Goal: Information Seeking & Learning: Find specific fact

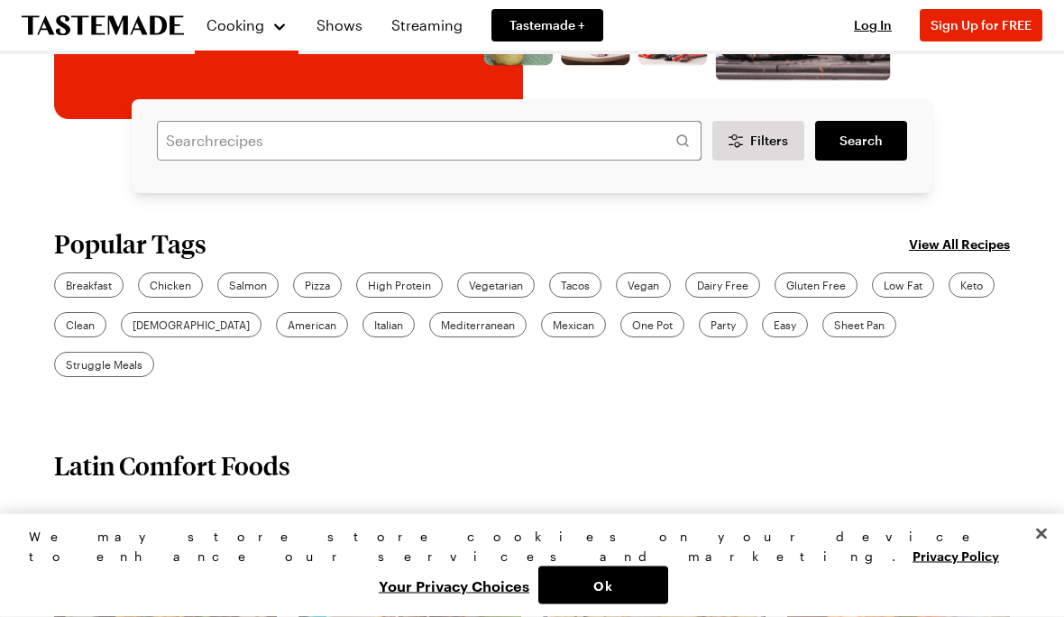
scroll to position [295, 0]
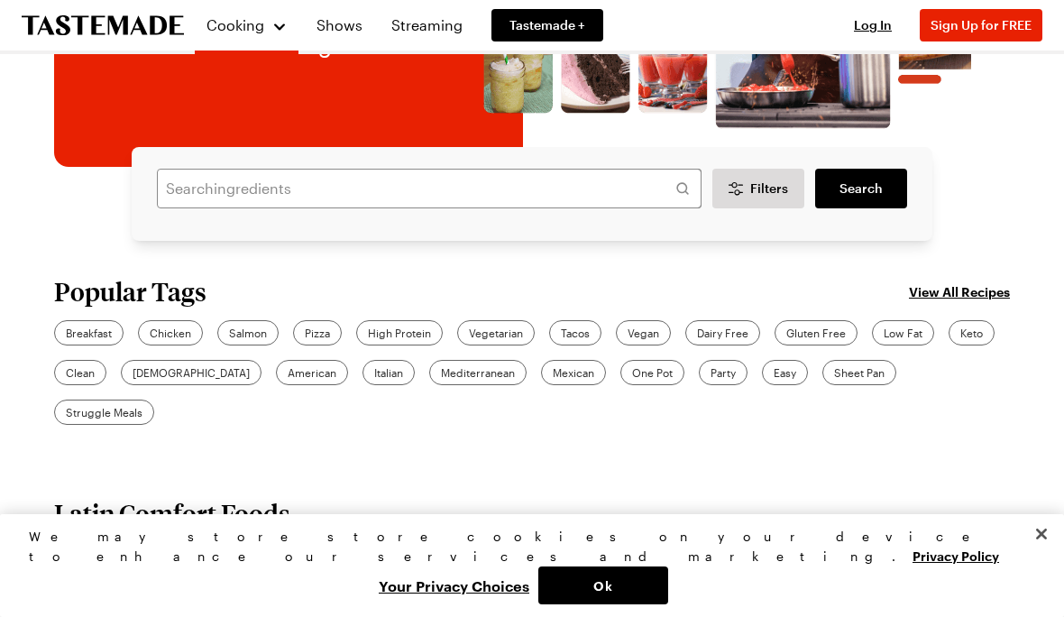
click at [342, 20] on link "Shows" at bounding box center [340, 25] width 68 height 50
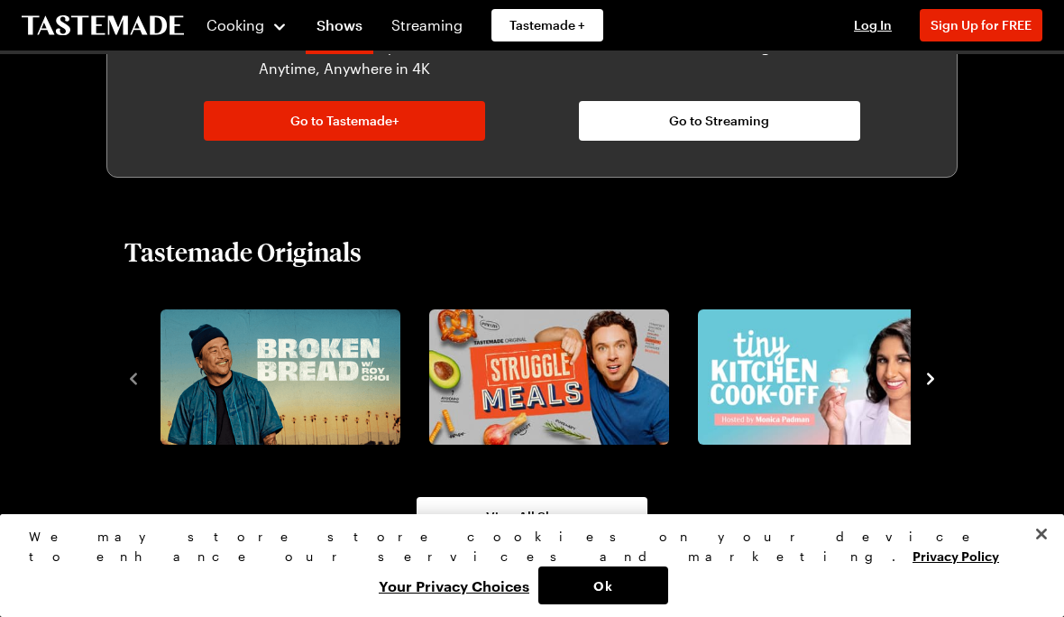
scroll to position [1030, 0]
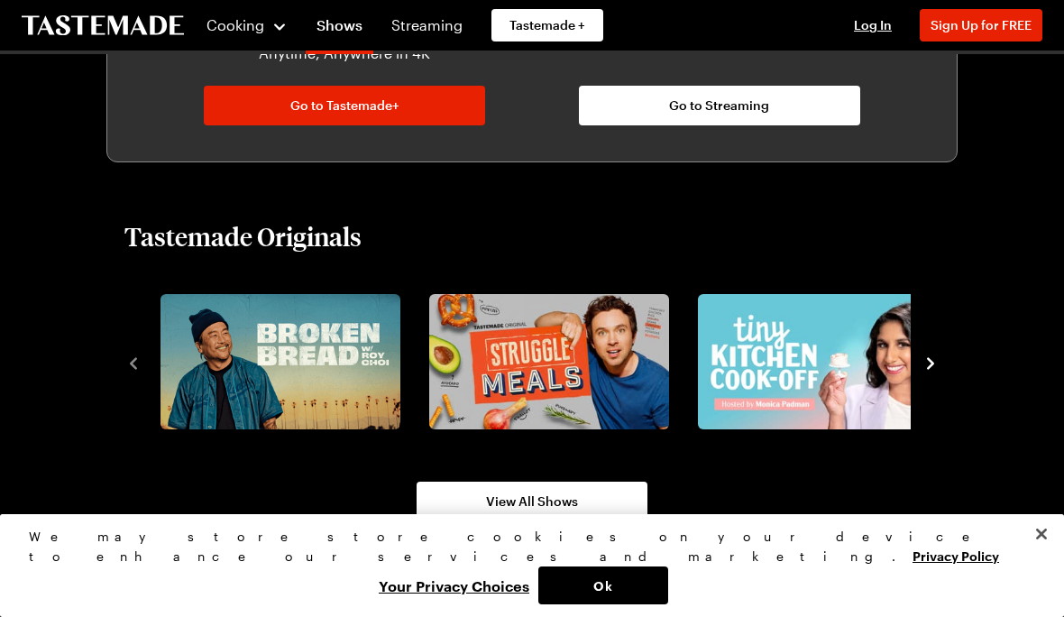
click at [928, 362] on icon "navigate to next item" at bounding box center [930, 363] width 18 height 18
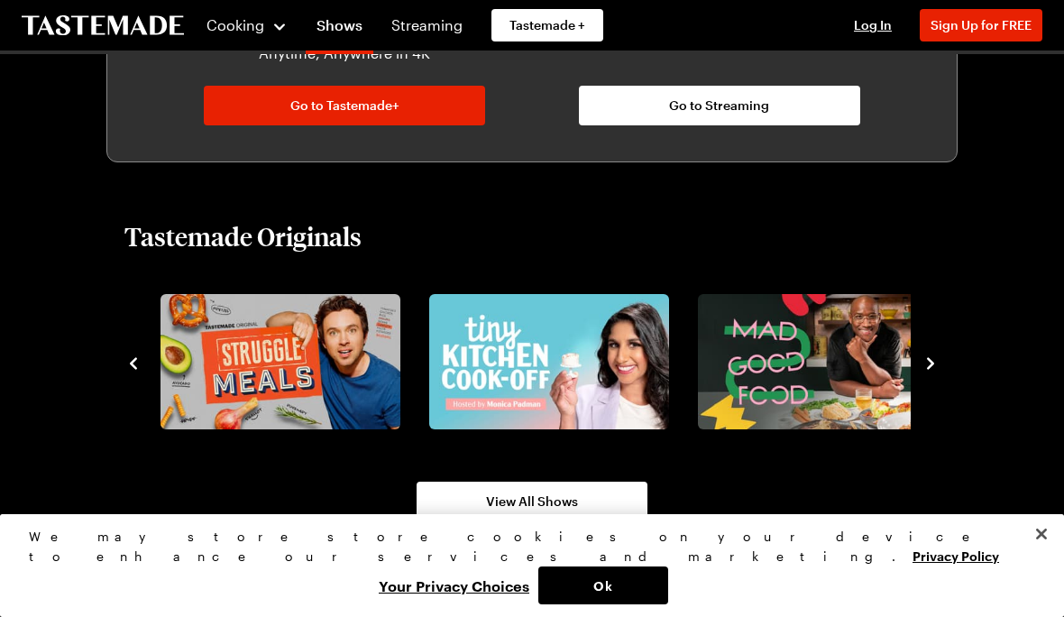
click at [937, 362] on icon "navigate to next item" at bounding box center [930, 363] width 18 height 18
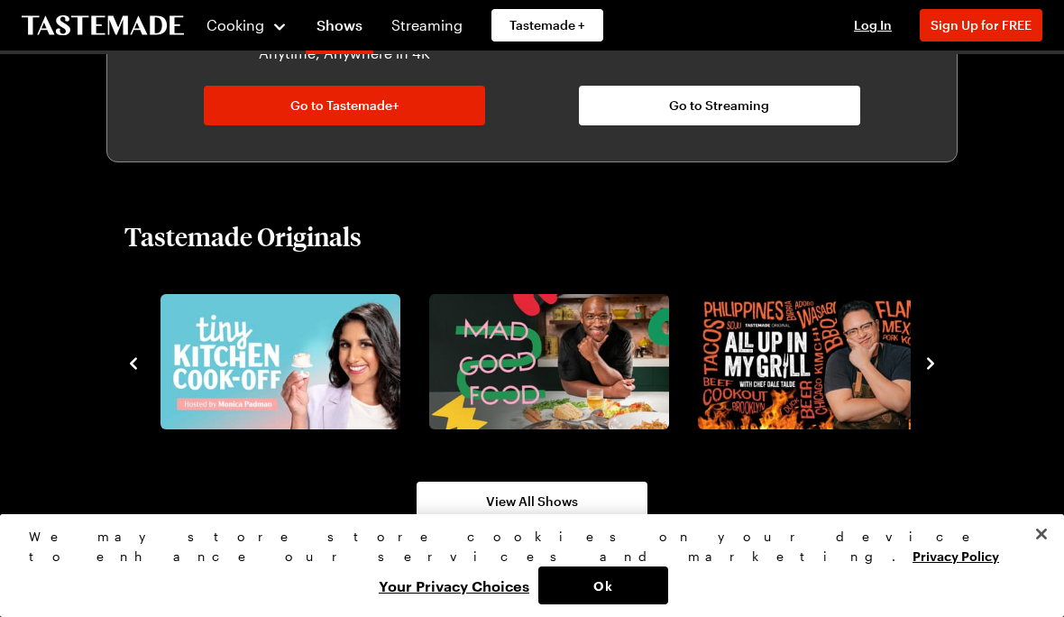
click at [938, 366] on icon "navigate to next item" at bounding box center [930, 363] width 18 height 18
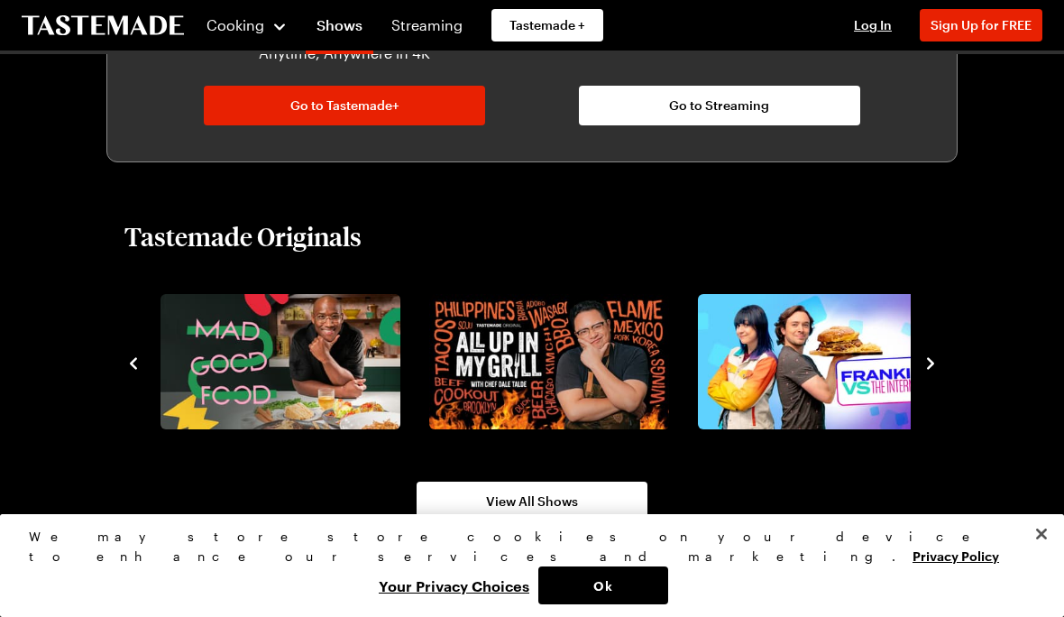
click at [938, 369] on icon "navigate to next item" at bounding box center [930, 363] width 18 height 18
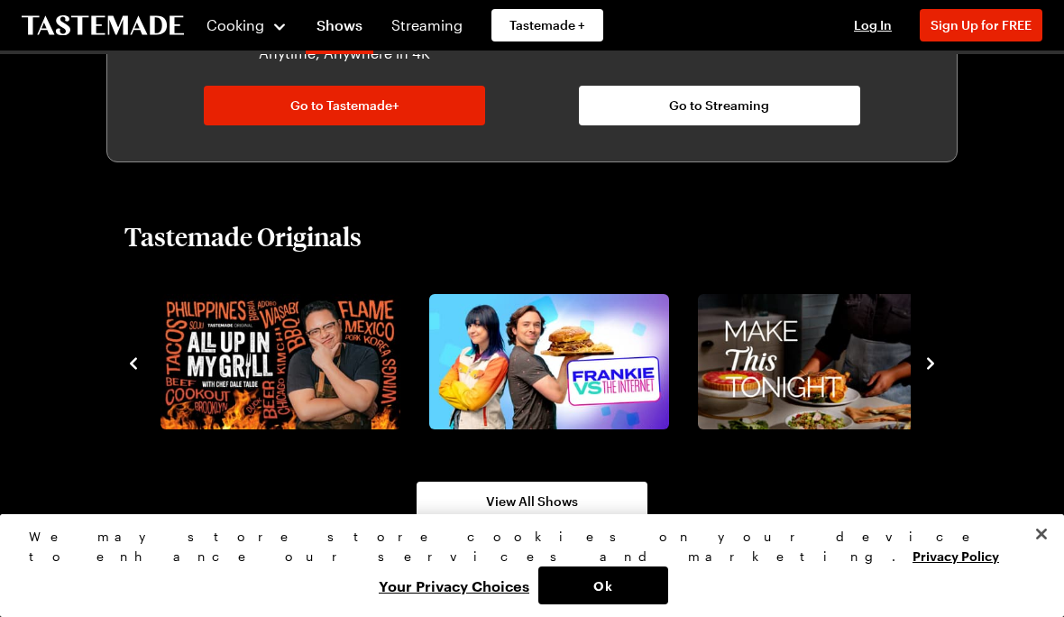
click at [937, 363] on icon "navigate to next item" at bounding box center [930, 363] width 18 height 18
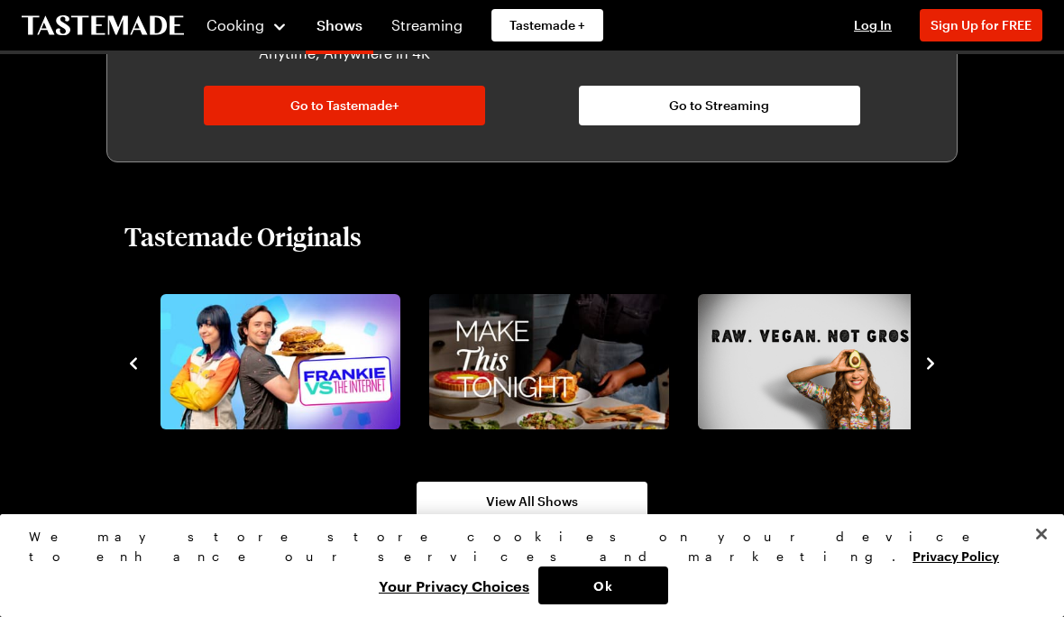
click at [937, 367] on icon "navigate to next item" at bounding box center [930, 363] width 18 height 18
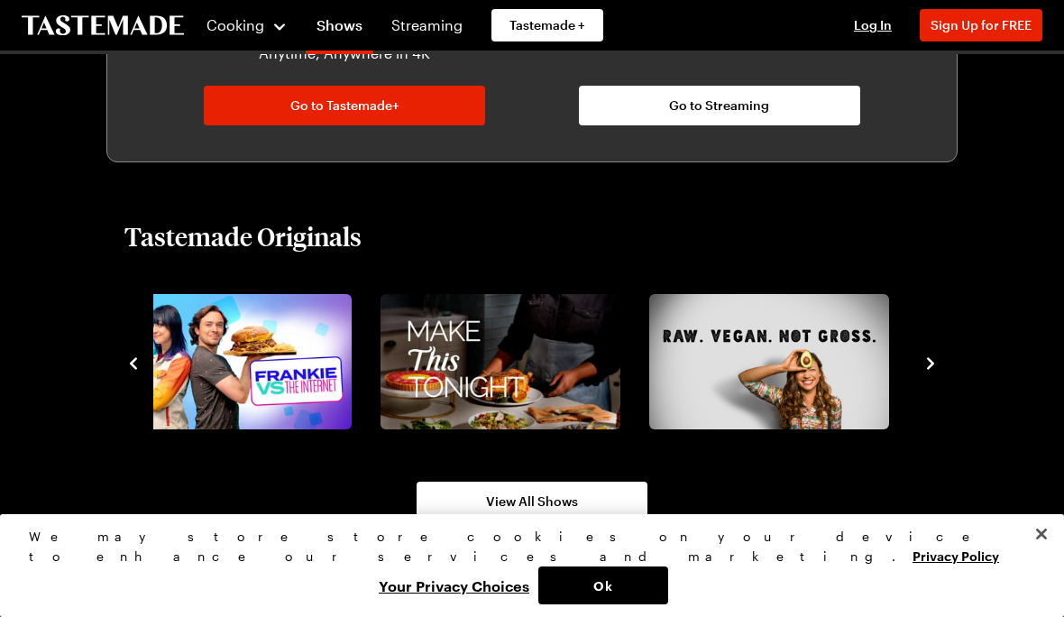
click at [536, 509] on span "View All Shows" at bounding box center [532, 501] width 92 height 18
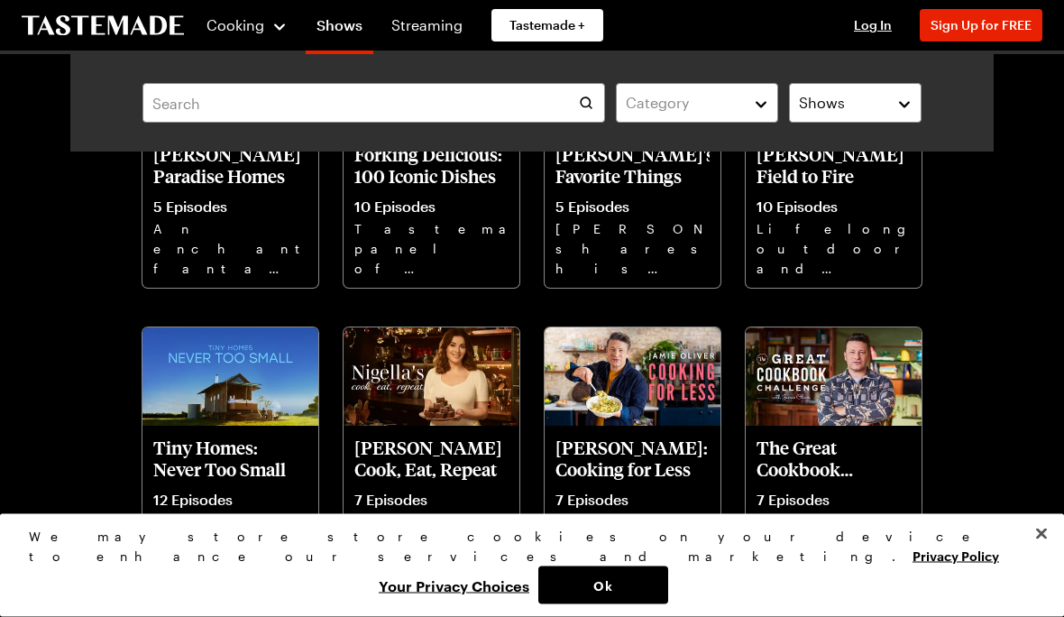
scroll to position [1132, 0]
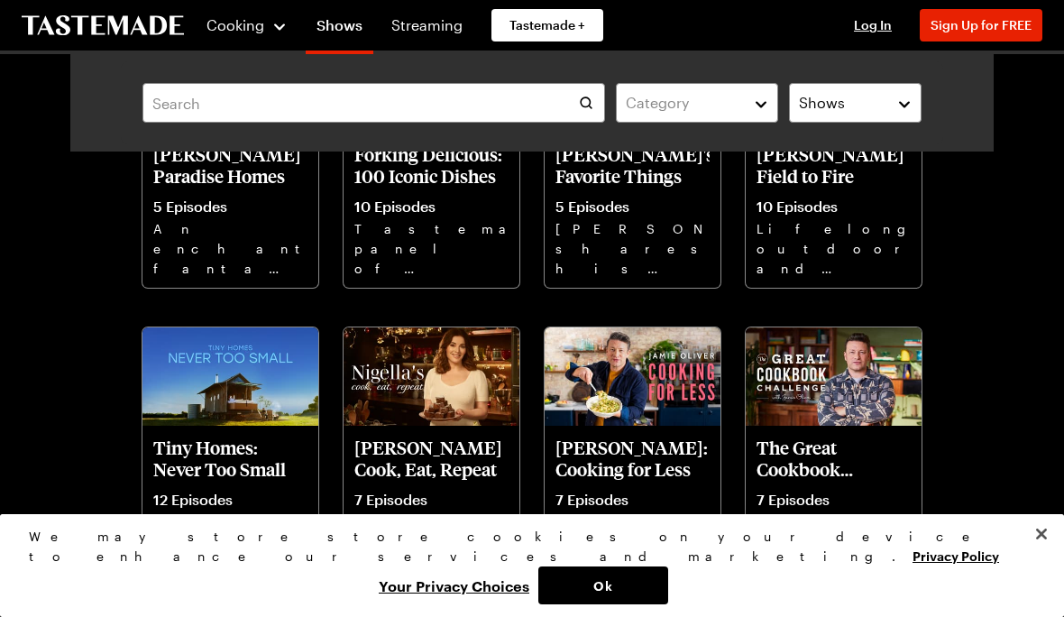
click at [641, 381] on img at bounding box center [633, 376] width 176 height 99
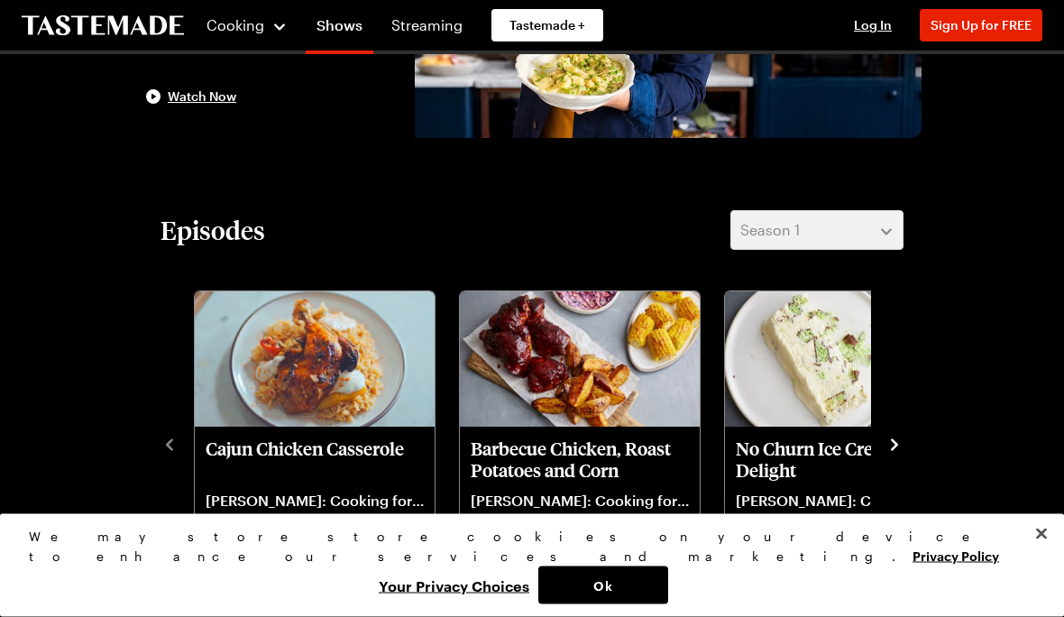
scroll to position [352, 0]
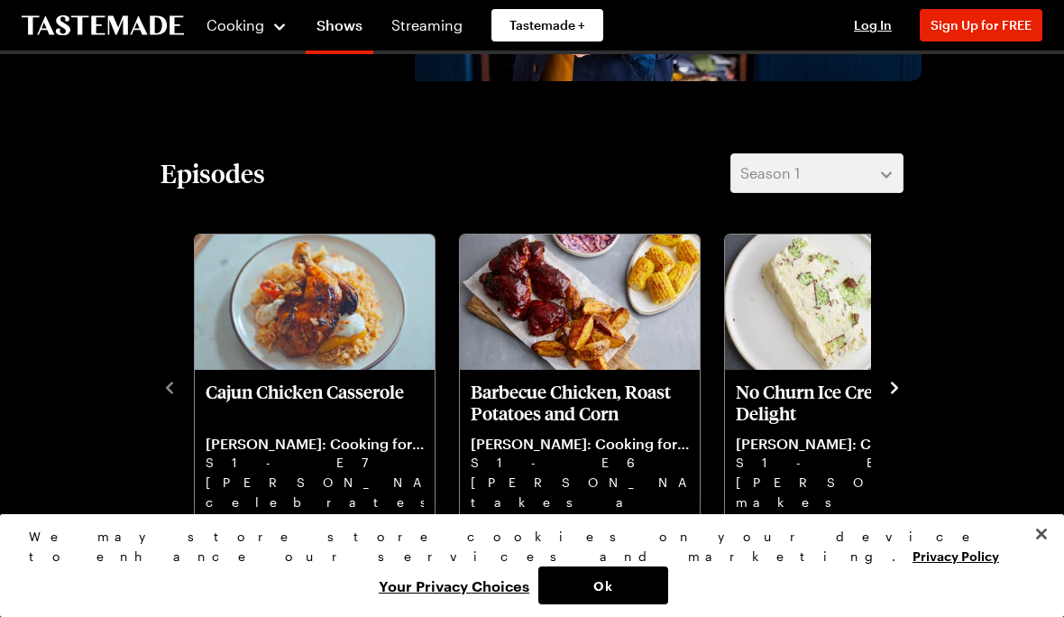
click at [890, 387] on icon "navigate to next item" at bounding box center [894, 388] width 18 height 18
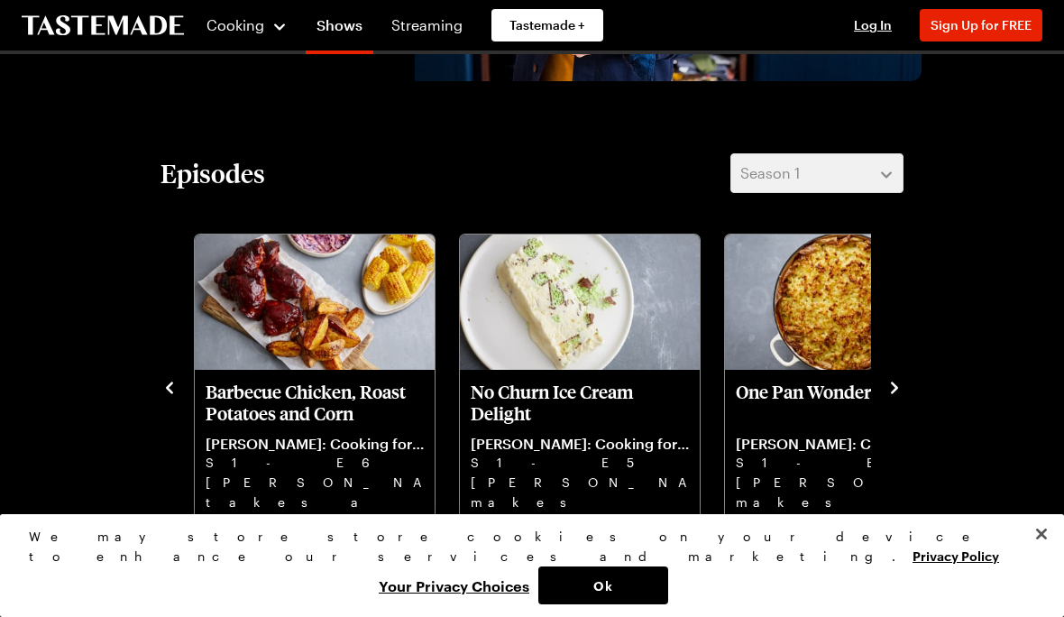
click at [897, 380] on icon "navigate to next item" at bounding box center [894, 388] width 18 height 18
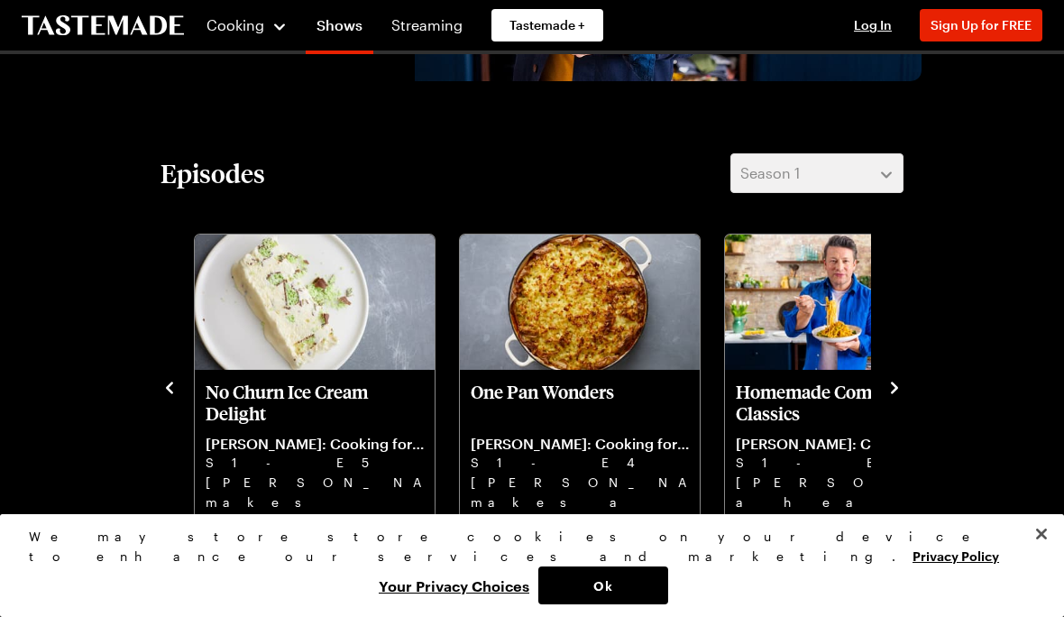
click at [588, 468] on p "S1 - E4" at bounding box center [580, 463] width 218 height 20
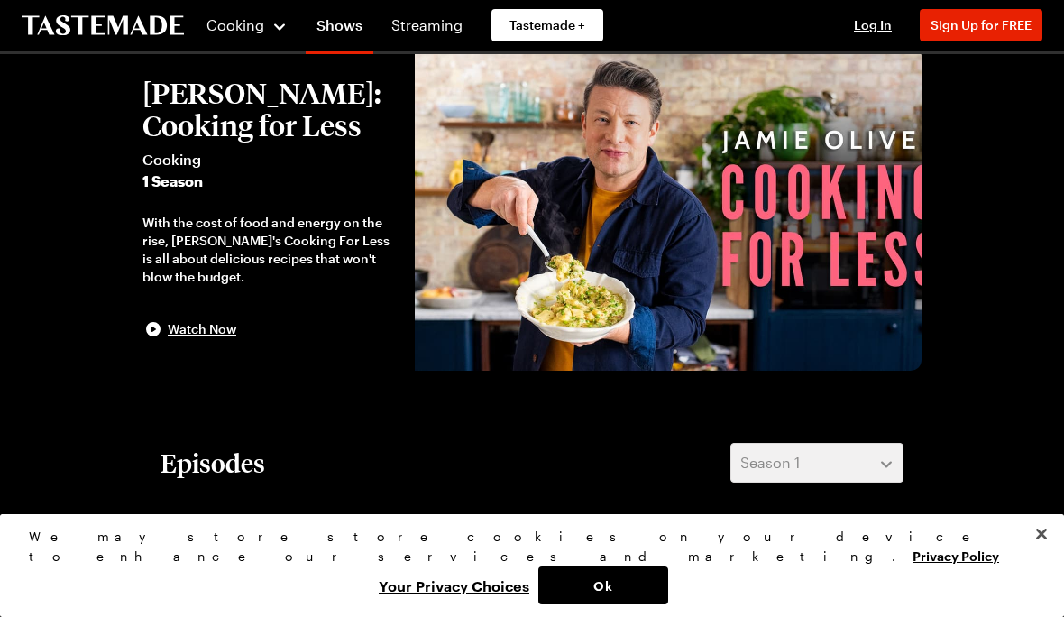
scroll to position [0, 0]
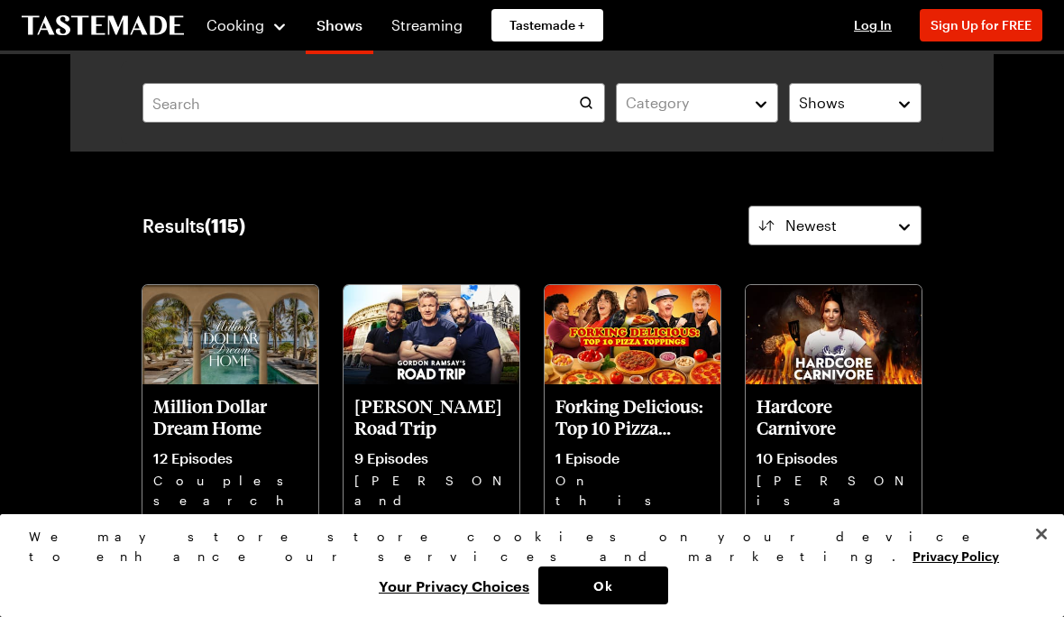
click at [243, 36] on button "Cooking" at bounding box center [247, 25] width 82 height 43
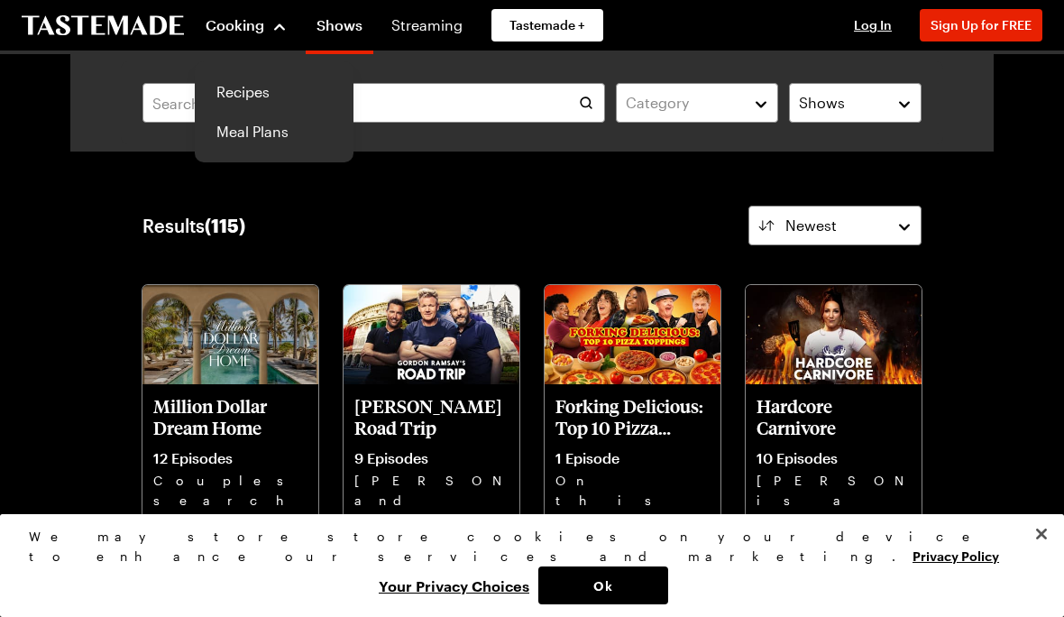
click at [243, 92] on link "Recipes" at bounding box center [274, 92] width 137 height 40
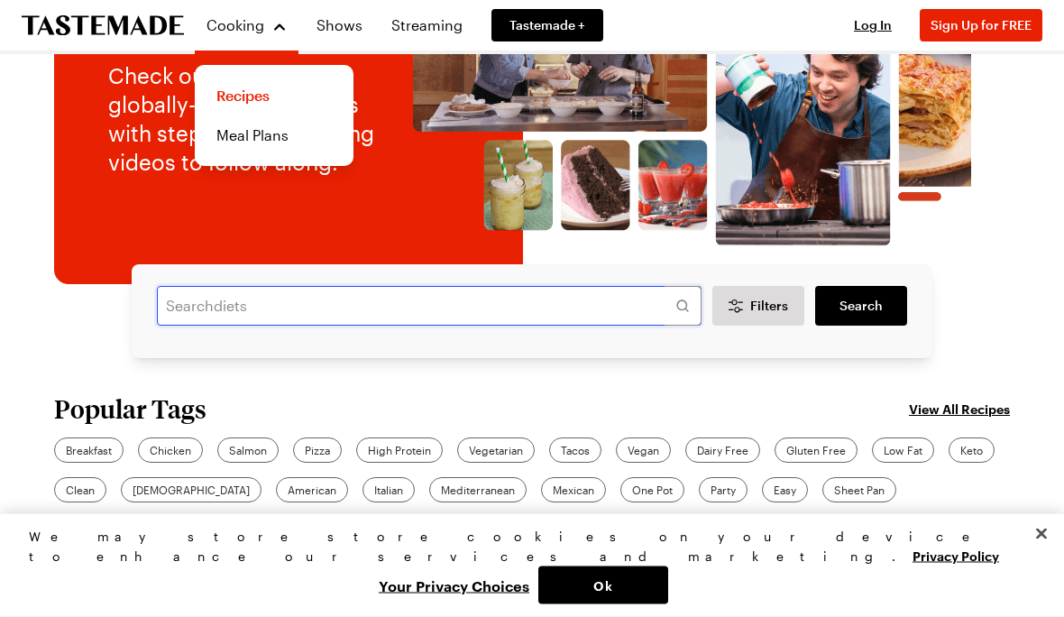
click at [304, 303] on input "text" at bounding box center [429, 307] width 545 height 40
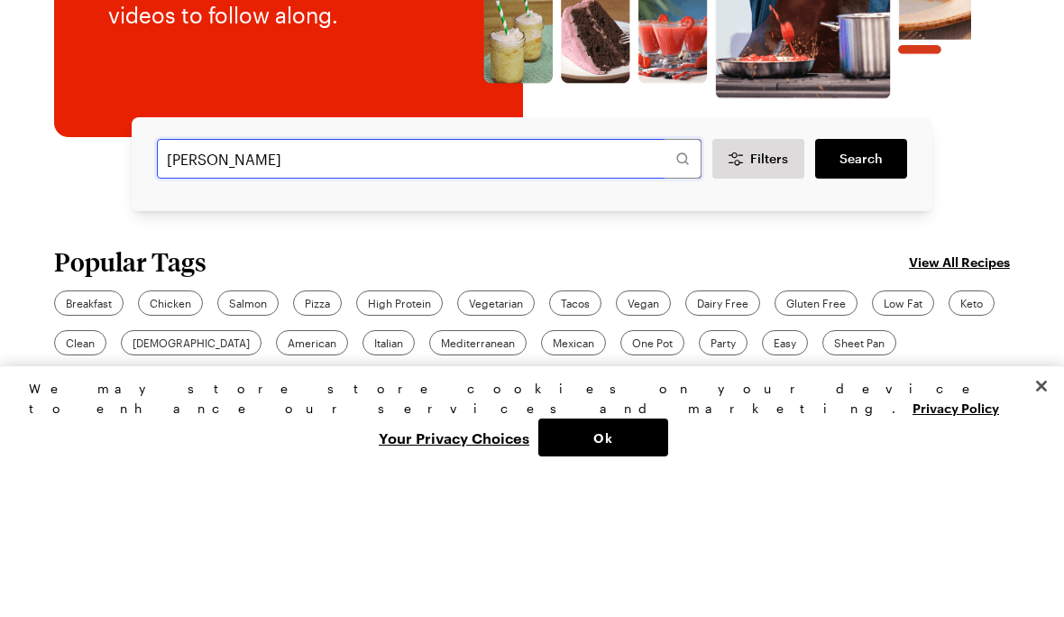
type input "[PERSON_NAME]"
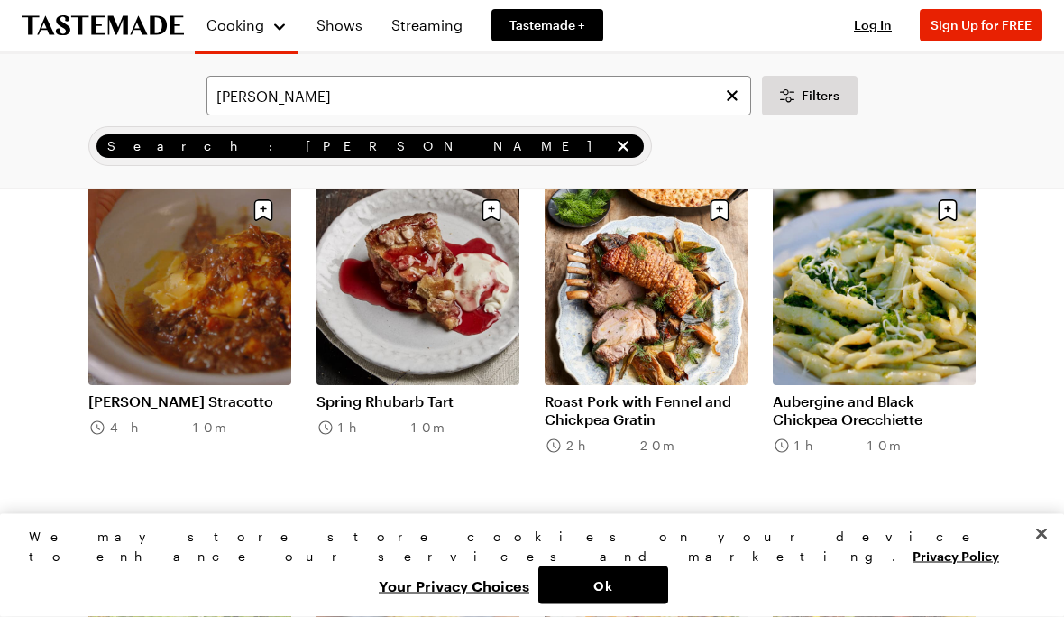
scroll to position [1538, 0]
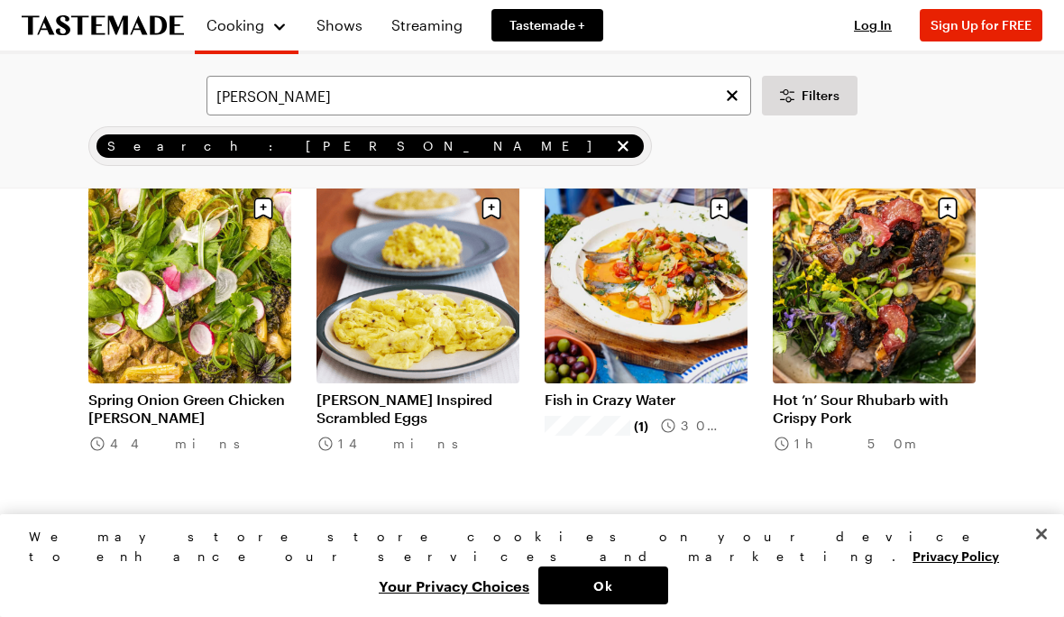
scroll to position [1890, 0]
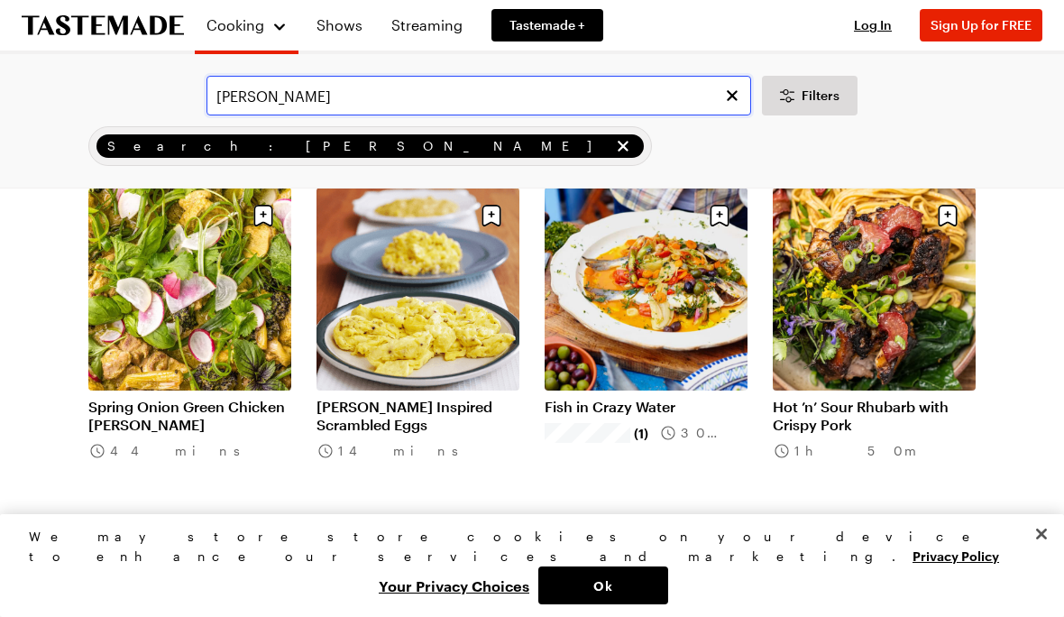
click at [361, 93] on input "[PERSON_NAME]" at bounding box center [478, 96] width 545 height 40
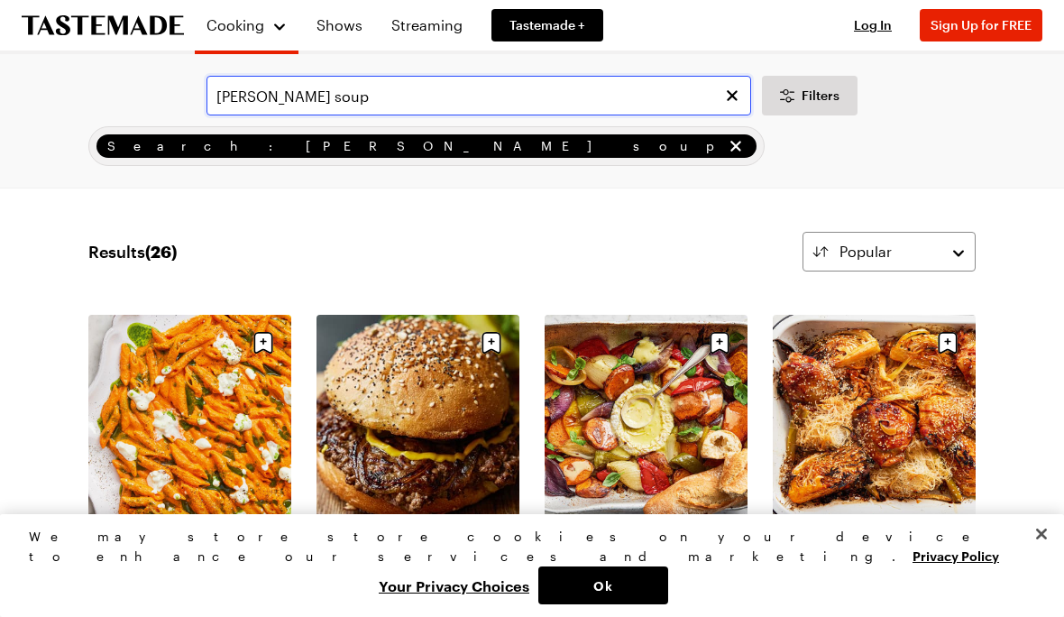
click at [385, 91] on input "[PERSON_NAME] soup" at bounding box center [478, 96] width 545 height 40
type input "[PERSON_NAME] soup"
click at [574, 96] on input "[PERSON_NAME] soup" at bounding box center [478, 96] width 545 height 40
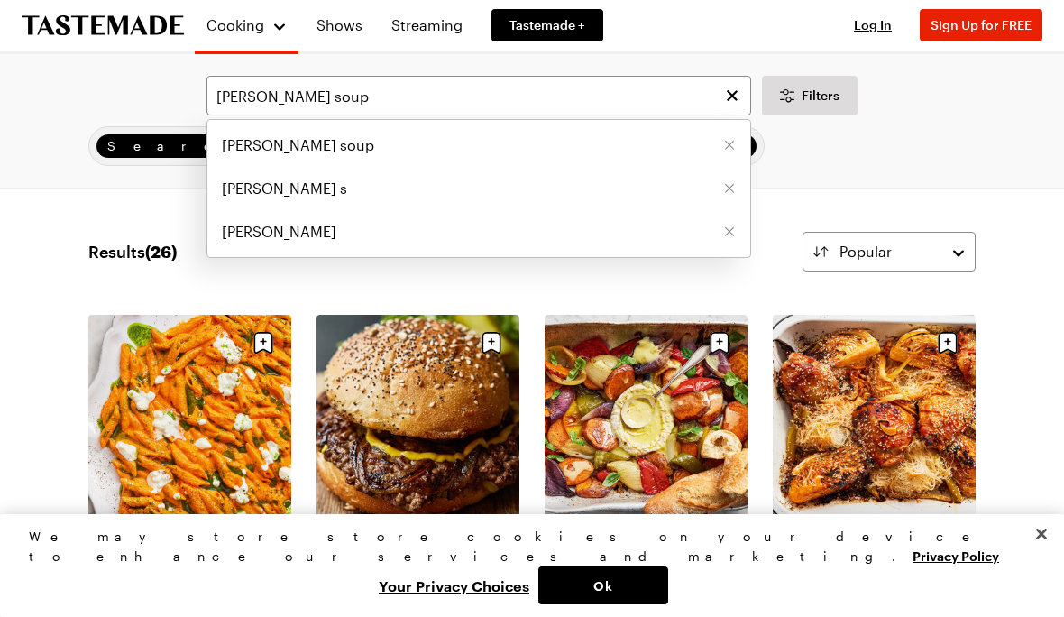
click at [322, 147] on span "[PERSON_NAME] soup" at bounding box center [298, 145] width 152 height 22
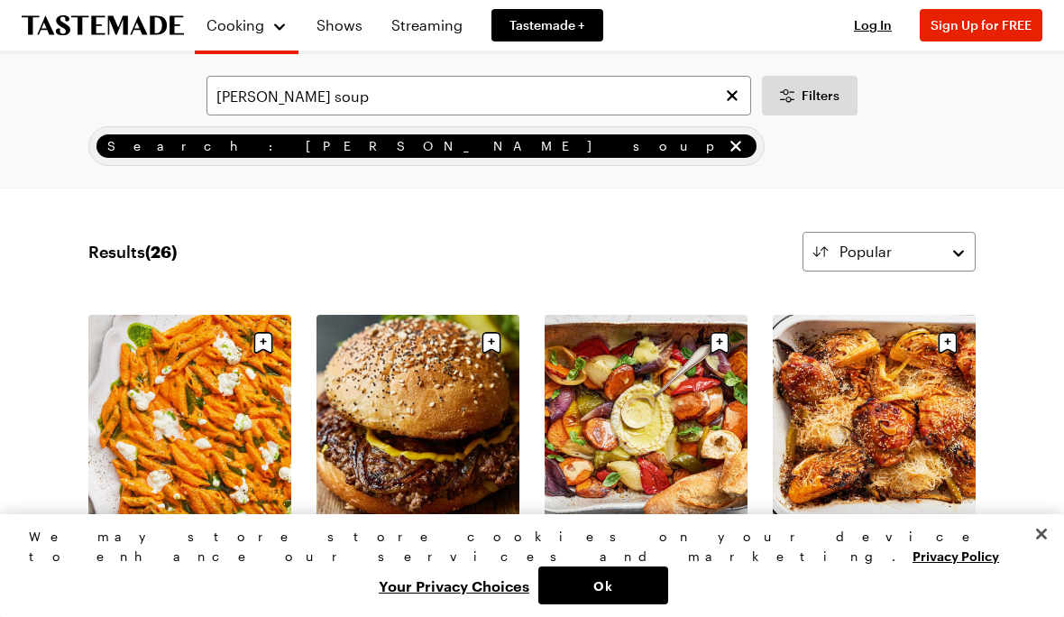
click at [810, 89] on span "Filters" at bounding box center [820, 96] width 38 height 18
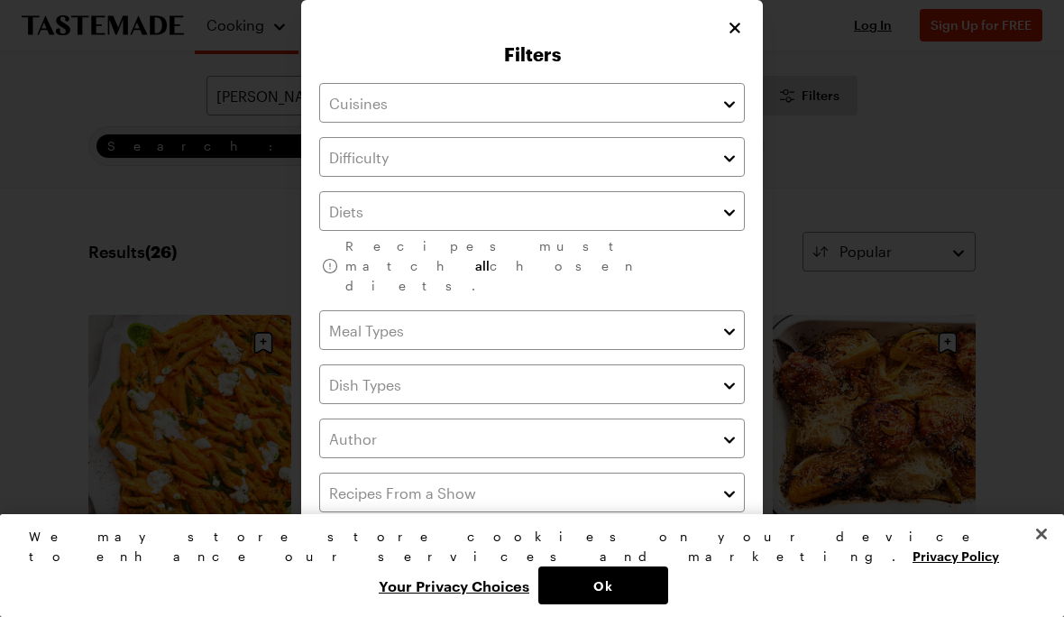
click at [728, 30] on icon "Close" at bounding box center [735, 28] width 18 height 18
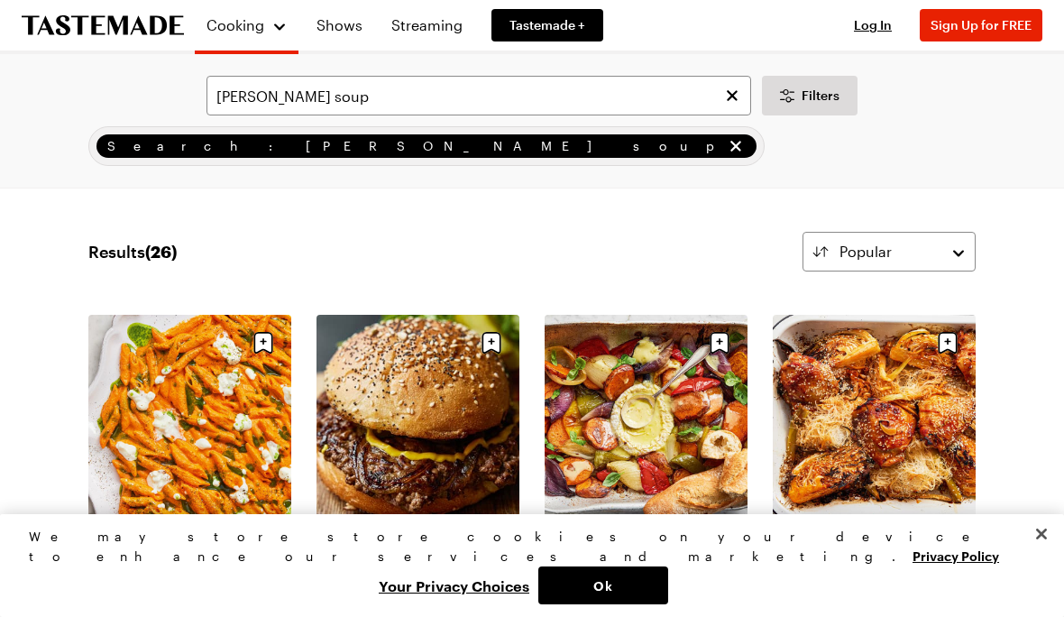
click at [819, 89] on span "Filters" at bounding box center [820, 96] width 38 height 18
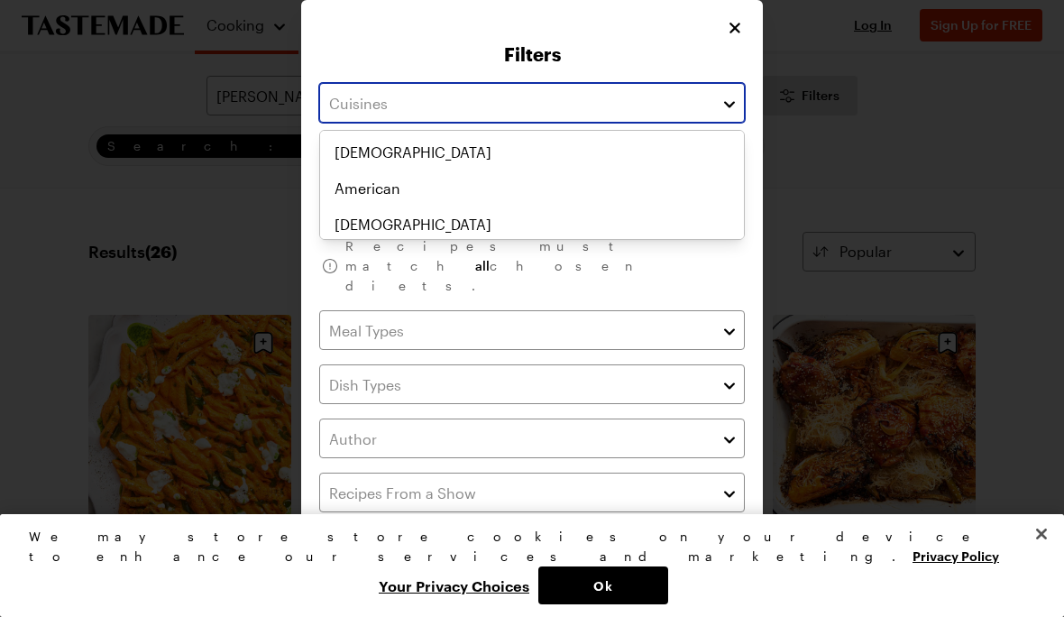
click at [728, 98] on button "button" at bounding box center [729, 103] width 16 height 22
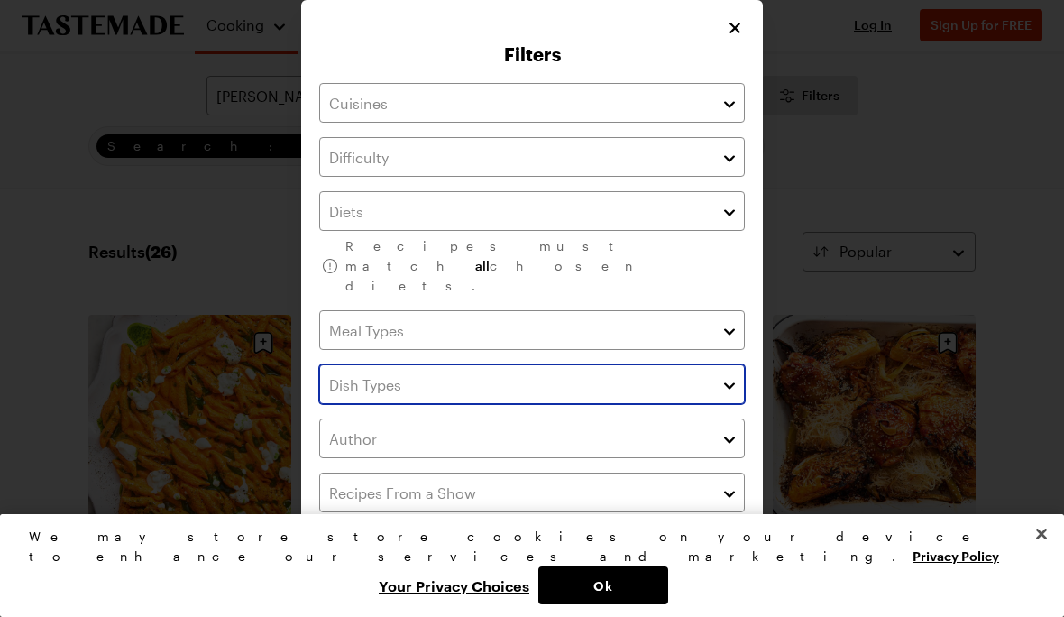
click at [715, 364] on input "text" at bounding box center [532, 384] width 426 height 40
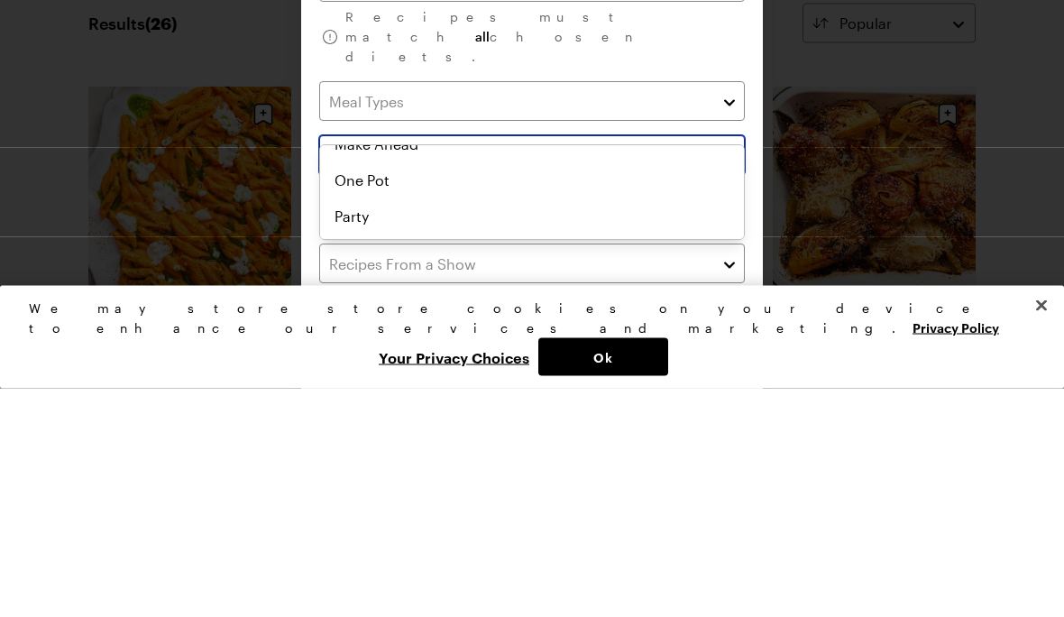
scroll to position [200, 0]
click at [361, 394] on div "Appetizer Beverage Cocktail Kid Friendly Main Make Ahead One Pot Party Sheet Pa…" at bounding box center [532, 286] width 424 height 216
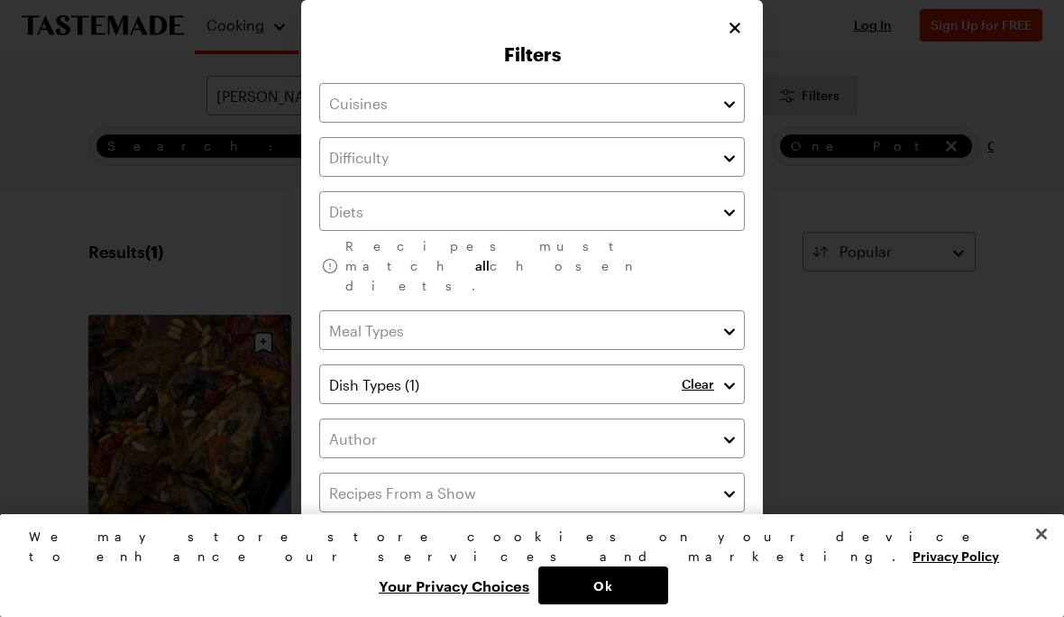
click at [740, 19] on icon "Close" at bounding box center [735, 28] width 18 height 18
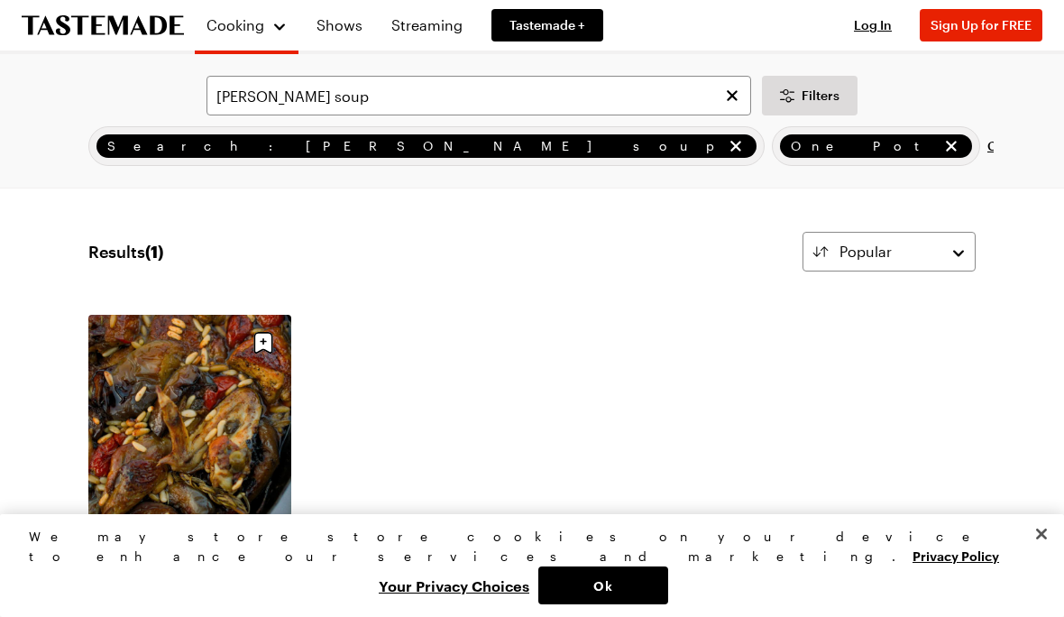
click at [946, 142] on icon "remove One Pot" at bounding box center [951, 146] width 11 height 11
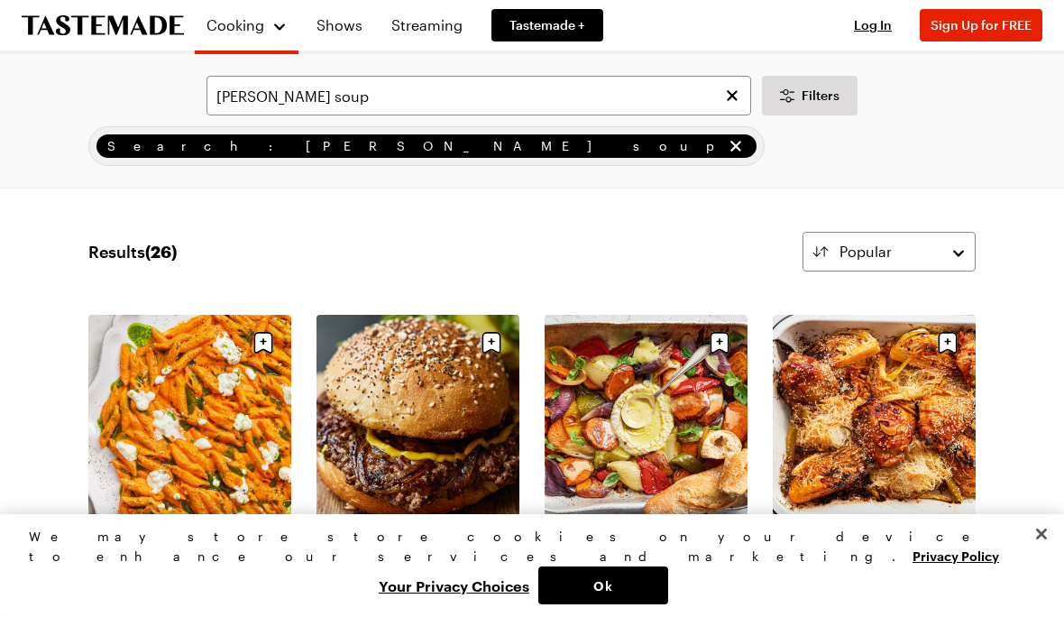
click at [727, 141] on icon "remove Search: Jamie oliver soup" at bounding box center [736, 146] width 18 height 18
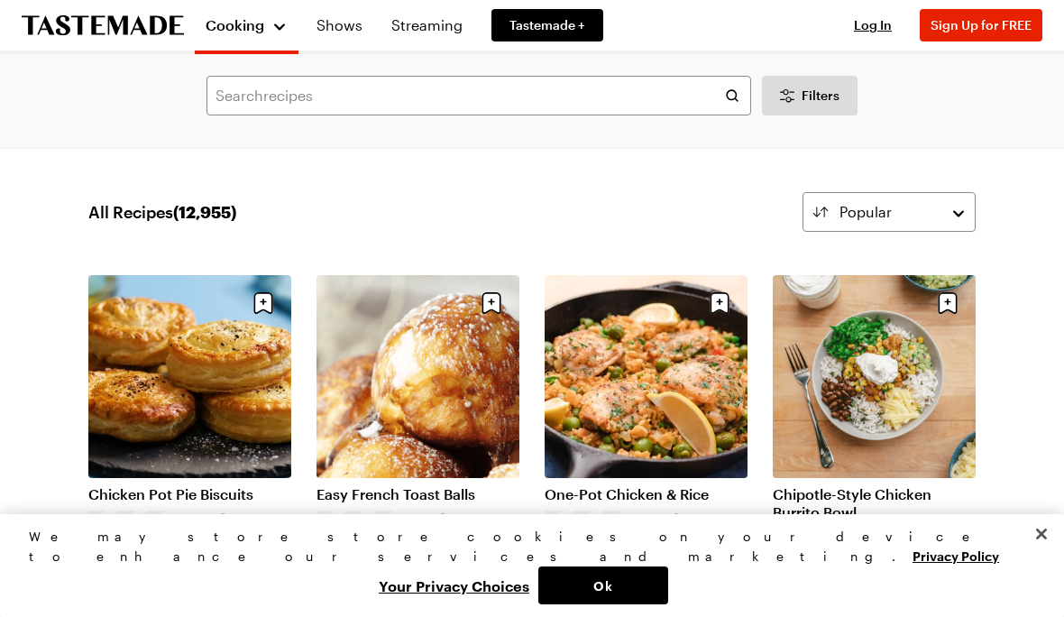
click at [247, 26] on span "Cooking" at bounding box center [235, 24] width 59 height 17
click at [254, 93] on link "Recipes" at bounding box center [274, 96] width 137 height 40
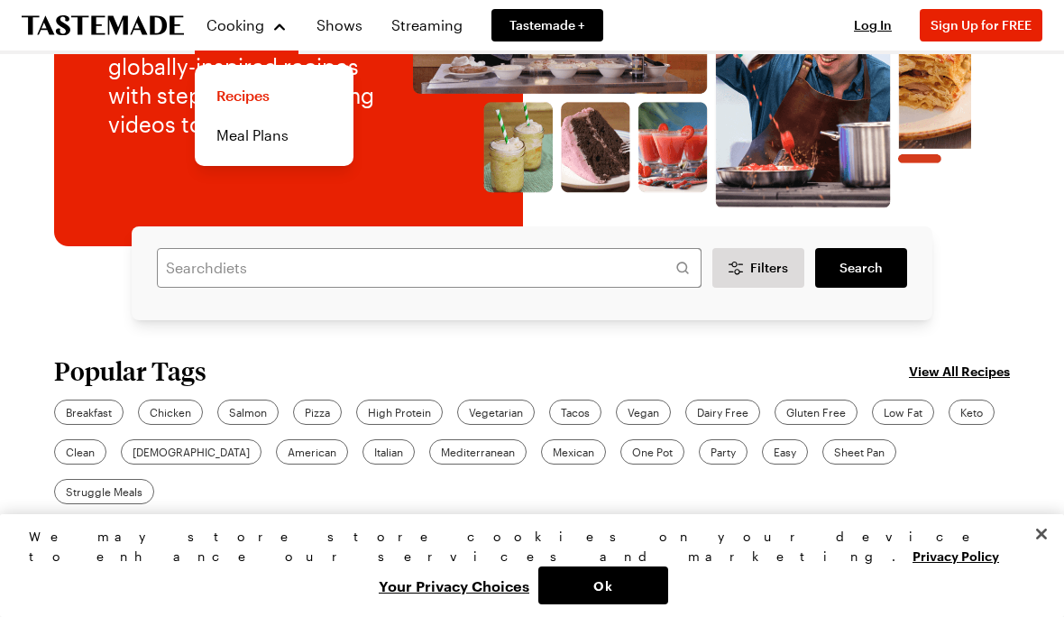
scroll to position [220, 0]
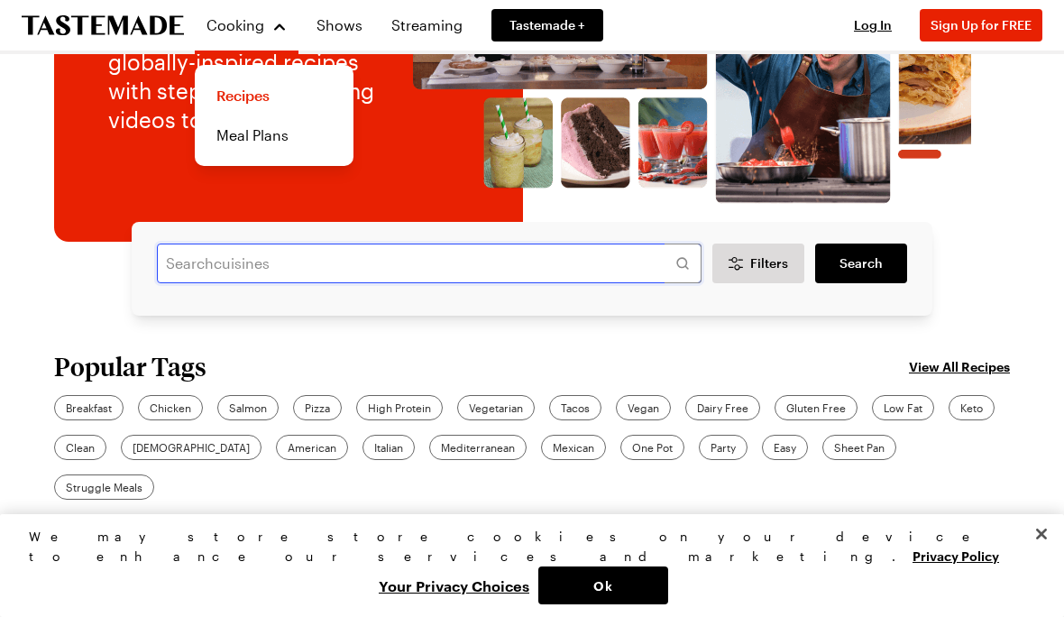
click at [322, 263] on input "text" at bounding box center [429, 263] width 545 height 40
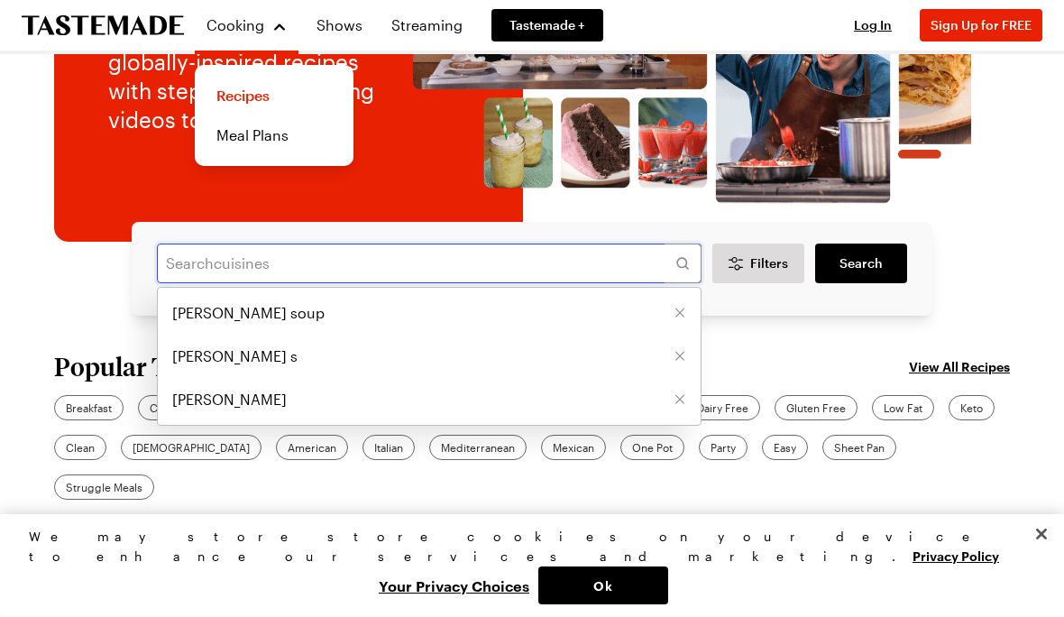
scroll to position [219, 0]
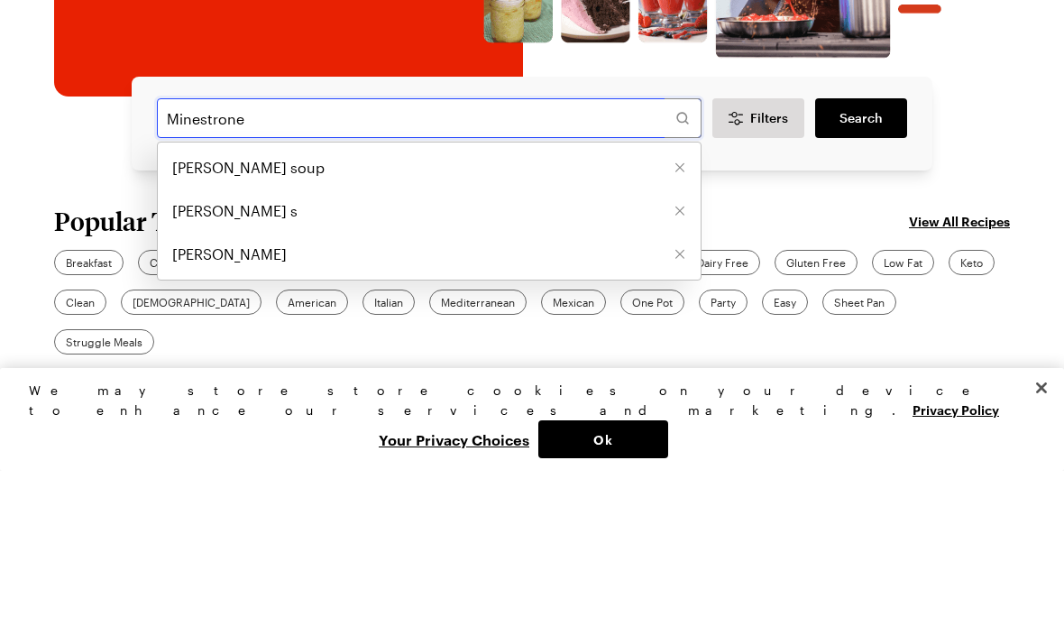
type input "Minestrone"
click at [869, 255] on span "Search" at bounding box center [860, 264] width 43 height 18
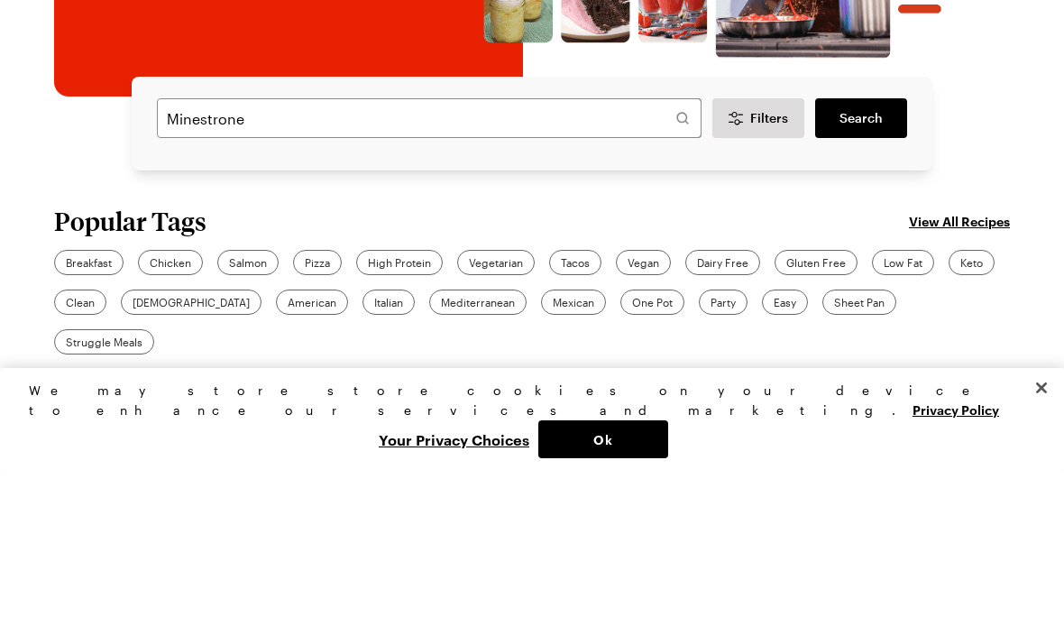
scroll to position [366, 0]
